Goal: Task Accomplishment & Management: Manage account settings

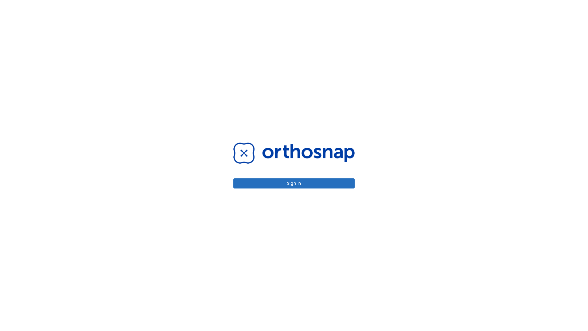
click at [294, 183] on button "Sign in" at bounding box center [293, 183] width 121 height 10
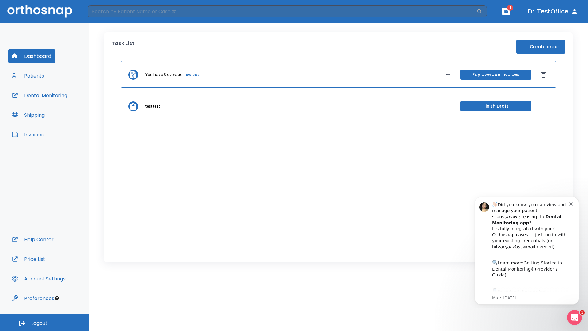
click at [44, 322] on span "Logout" at bounding box center [39, 323] width 16 height 7
